Goal: Task Accomplishment & Management: Use online tool/utility

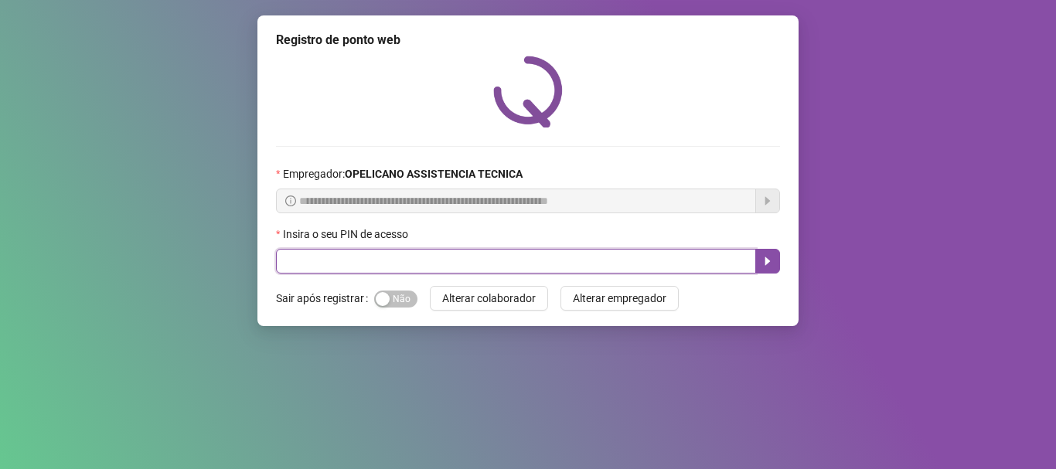
click at [530, 267] on input "text" at bounding box center [516, 261] width 480 height 25
type input "*****"
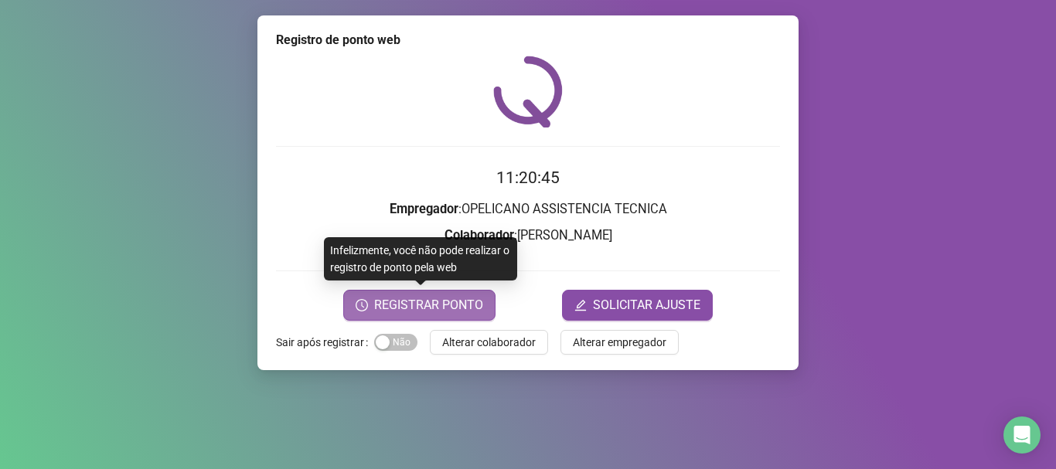
click at [439, 303] on span "REGISTRAR PONTO" at bounding box center [428, 305] width 109 height 19
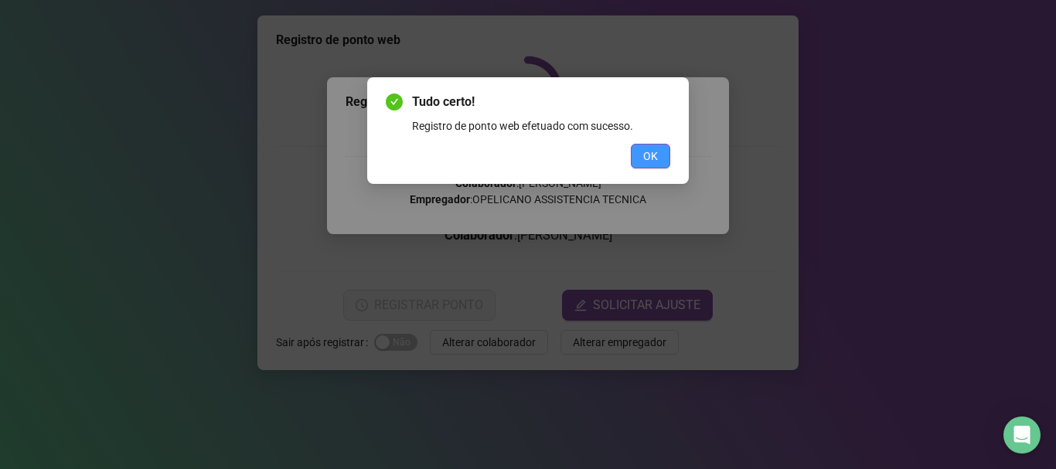
click at [640, 156] on button "OK" at bounding box center [650, 156] width 39 height 25
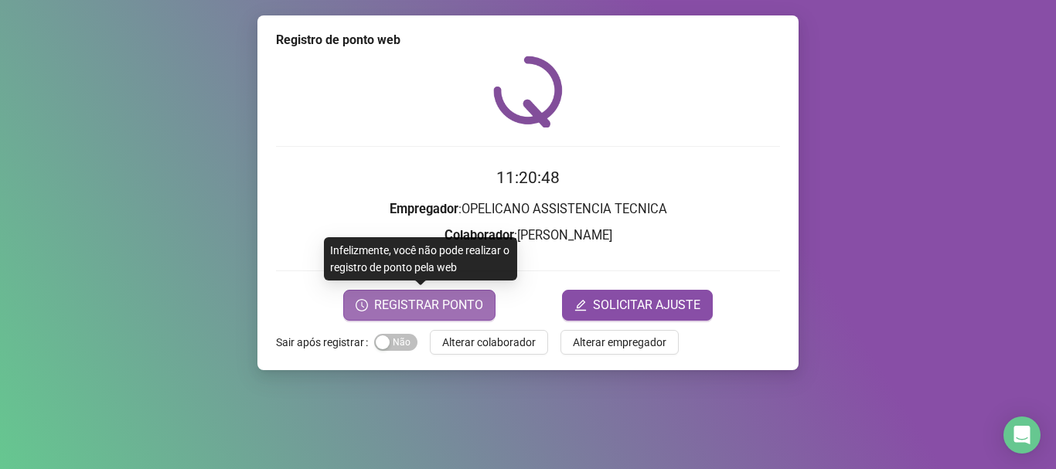
click at [483, 295] on button "REGISTRAR PONTO" at bounding box center [419, 305] width 152 height 31
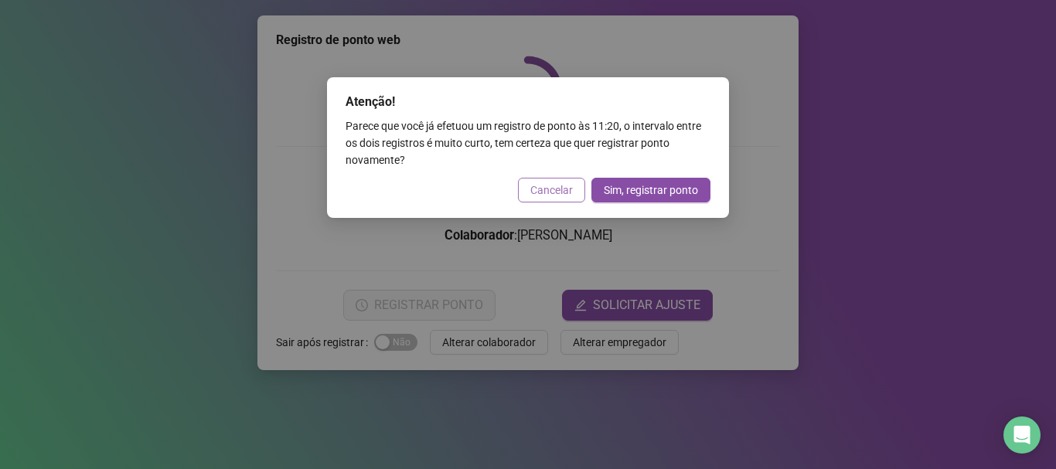
click at [541, 194] on span "Cancelar" at bounding box center [551, 190] width 43 height 17
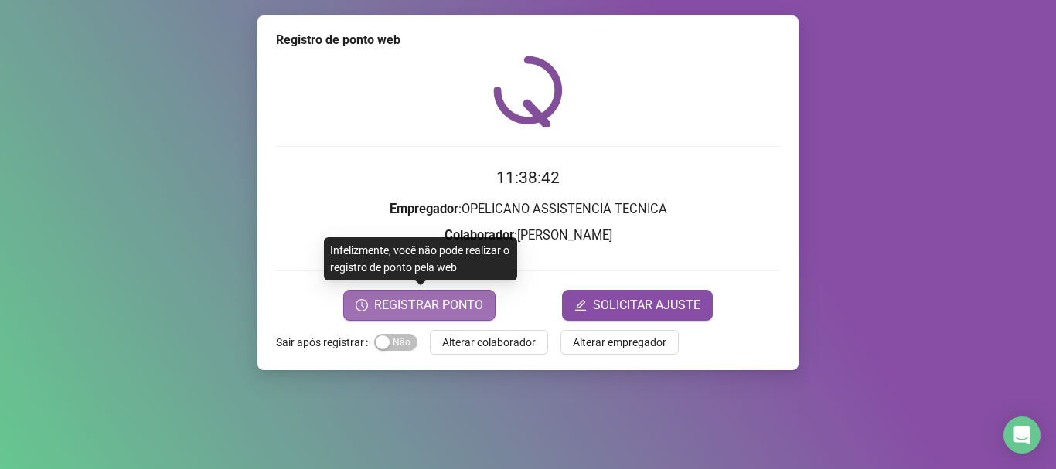
click at [472, 305] on span "REGISTRAR PONTO" at bounding box center [428, 305] width 109 height 19
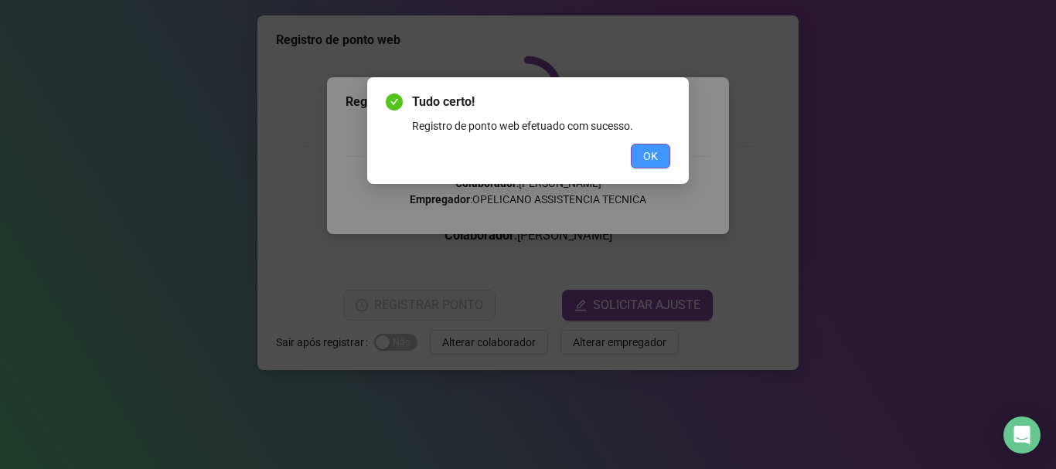
click at [662, 161] on button "OK" at bounding box center [650, 156] width 39 height 25
